Goal: Information Seeking & Learning: Check status

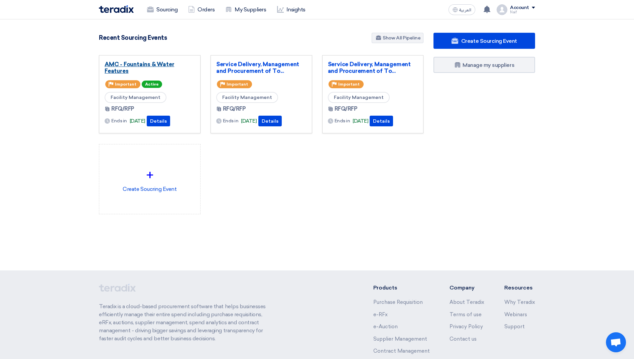
click at [124, 63] on link "AMC - Fountains & Water Features" at bounding box center [150, 67] width 90 height 13
click at [156, 65] on link "AMC - Fountains & Water Features" at bounding box center [150, 67] width 90 height 13
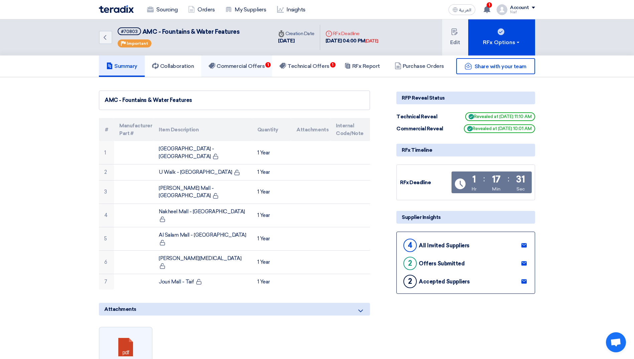
click at [240, 71] on link "Commercial Offers 1" at bounding box center [236, 65] width 71 height 21
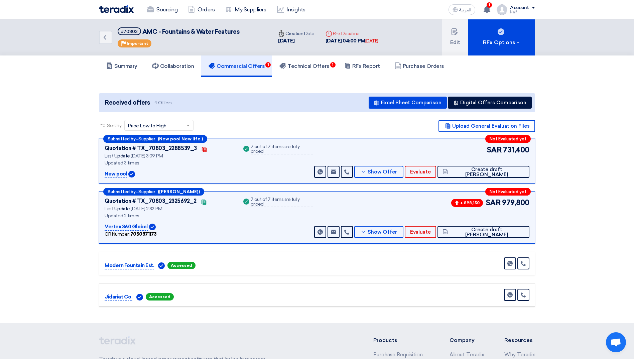
click at [406, 225] on div "+ 898,150 SAR 979,800 Send Message Send Message" at bounding box center [421, 217] width 217 height 41
click at [403, 228] on button "Show Offer" at bounding box center [378, 232] width 49 height 12
